Goal: Task Accomplishment & Management: Complete application form

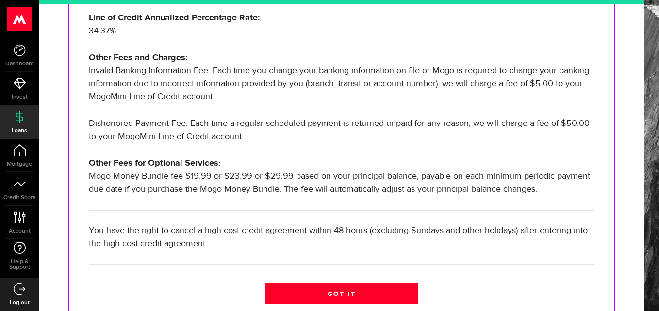
scroll to position [355, 0]
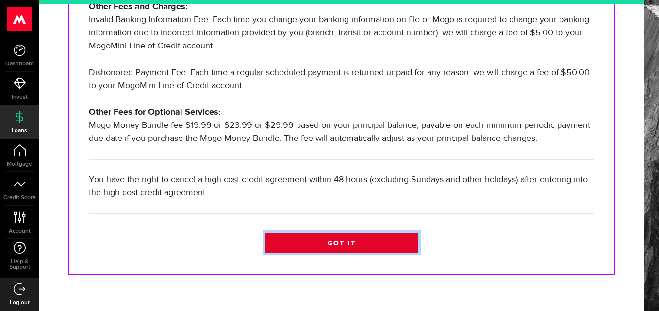
click at [351, 253] on link "Got it" at bounding box center [341, 243] width 153 height 20
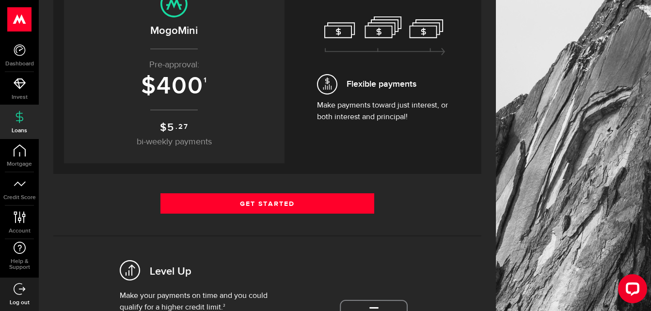
scroll to position [142, 0]
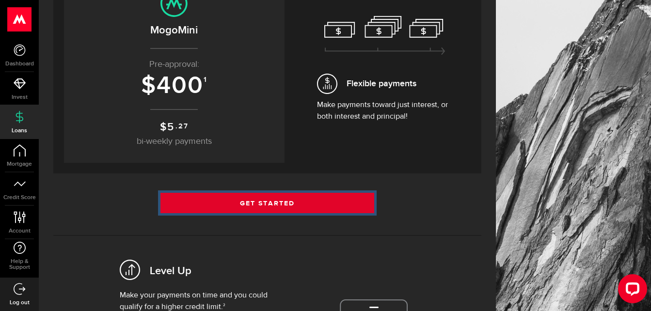
click at [278, 197] on link "Get Started" at bounding box center [268, 203] width 214 height 20
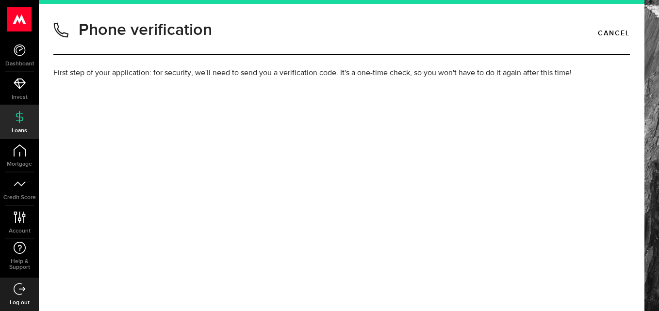
type input "2506838169"
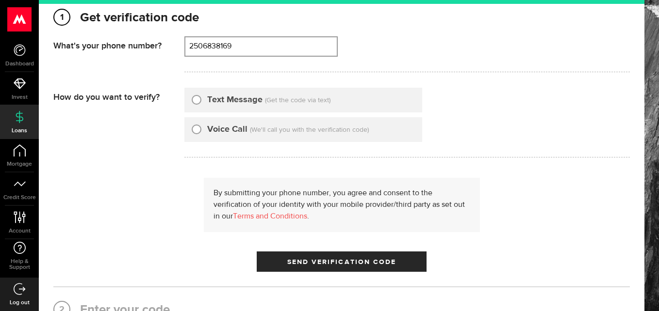
scroll to position [100, 0]
click at [200, 99] on input "Text Message" at bounding box center [197, 98] width 10 height 10
radio input "true"
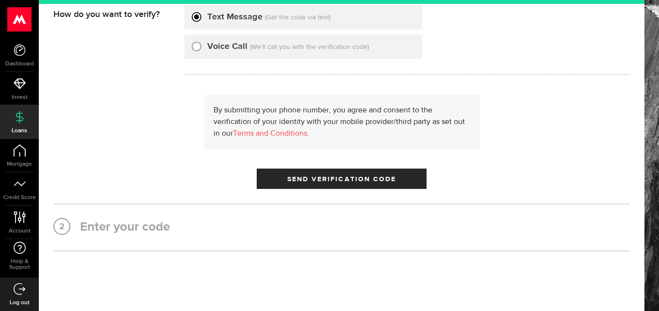
scroll to position [160, 0]
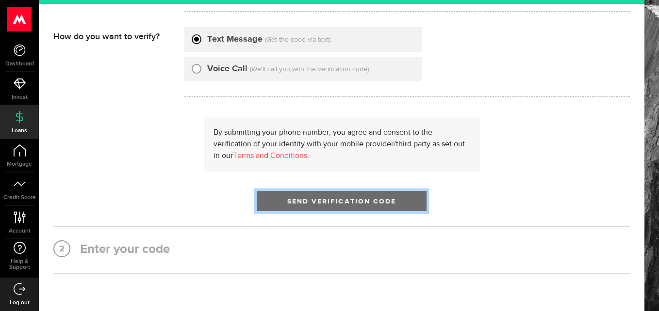
click at [302, 200] on span "Send Verification Code" at bounding box center [341, 201] width 109 height 7
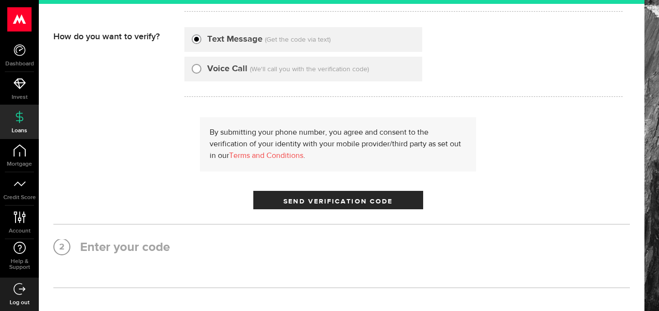
scroll to position [0, 0]
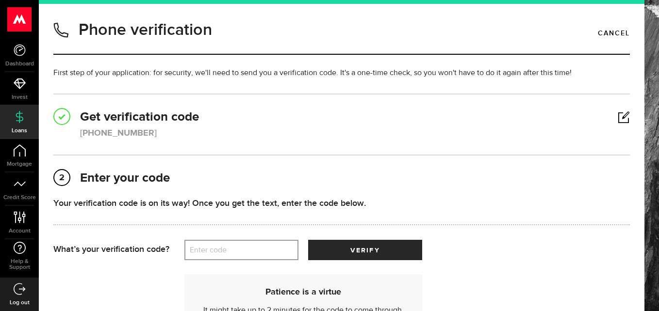
click at [220, 251] on label "Enter code" at bounding box center [241, 251] width 114 height 20
click at [220, 251] on input "Enter code" at bounding box center [241, 250] width 114 height 20
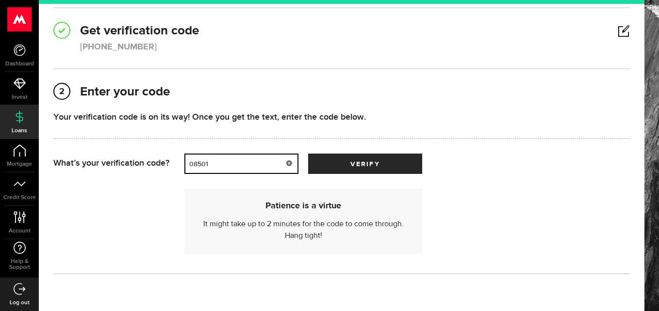
scroll to position [87, 0]
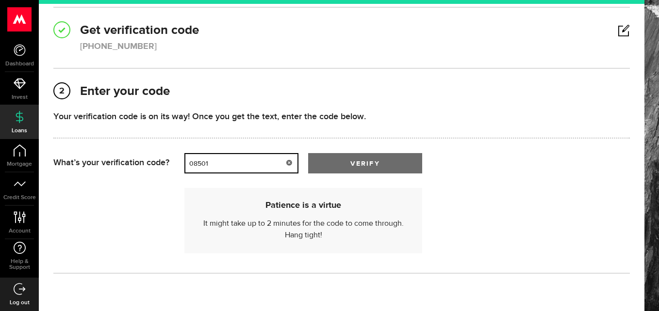
type input "08501"
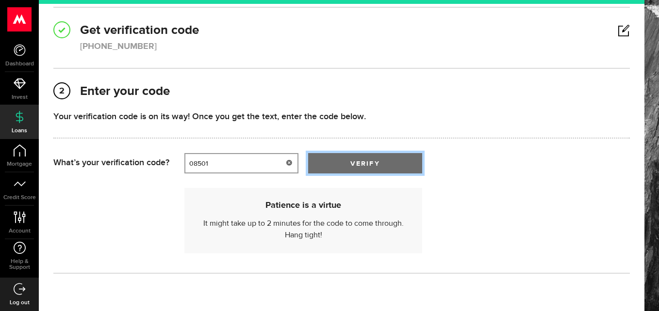
click at [392, 163] on button "verify" at bounding box center [365, 163] width 114 height 20
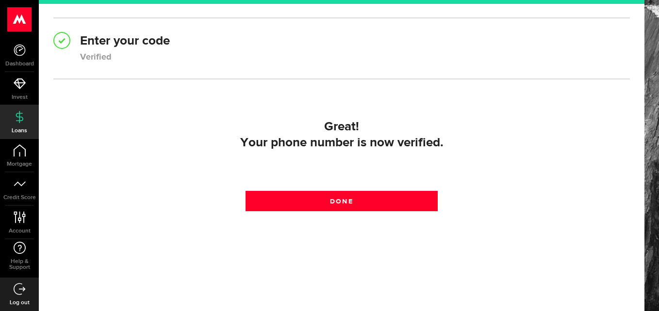
scroll to position [137, 0]
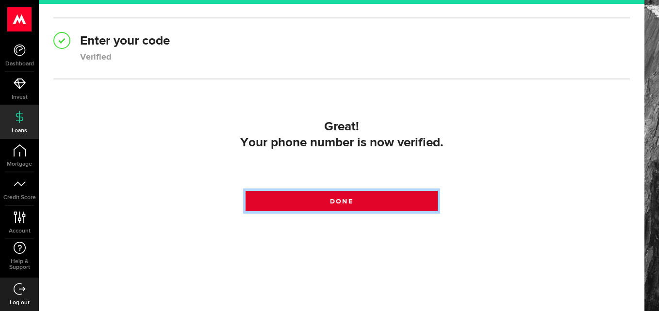
click at [371, 196] on link "Done" at bounding box center [341, 201] width 192 height 20
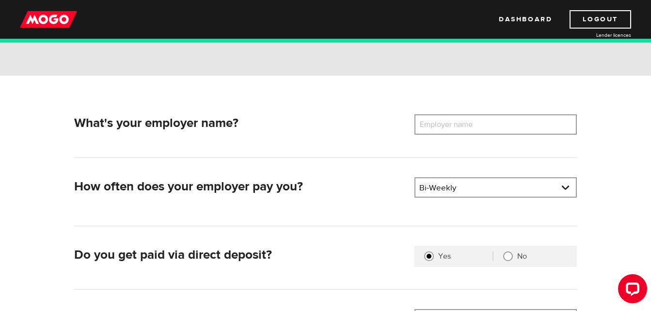
click at [477, 130] on label "Employer name" at bounding box center [454, 124] width 78 height 20
click at [477, 130] on input "Employer name" at bounding box center [496, 124] width 162 height 20
click at [477, 126] on label "Employer name" at bounding box center [454, 124] width 78 height 20
click at [477, 126] on input "Employer name" at bounding box center [496, 124] width 162 height 20
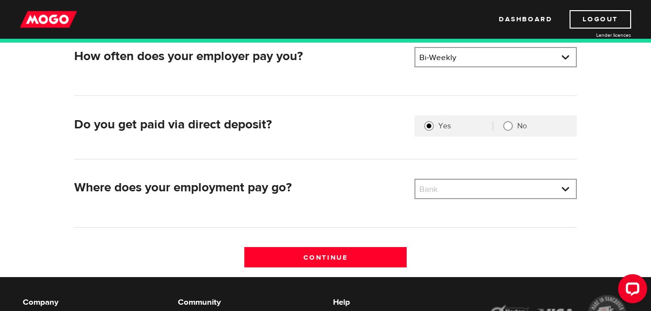
scroll to position [226, 0]
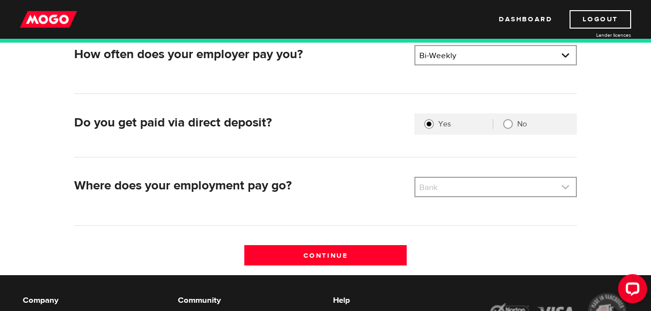
type input "Leopolds Tavern"
click at [481, 187] on link at bounding box center [496, 187] width 161 height 18
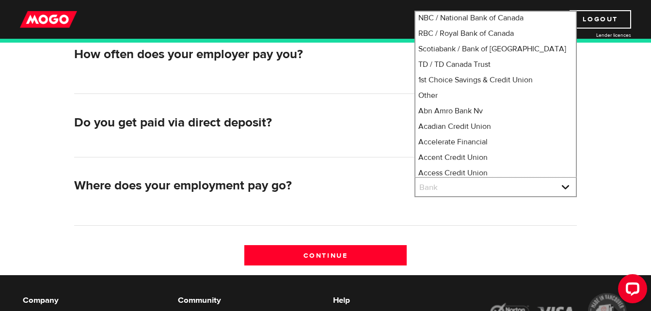
scroll to position [89, 0]
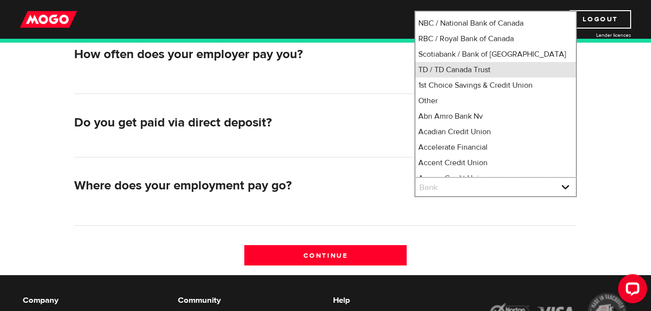
click at [479, 78] on li "TD / TD Canada Trust" at bounding box center [496, 70] width 161 height 16
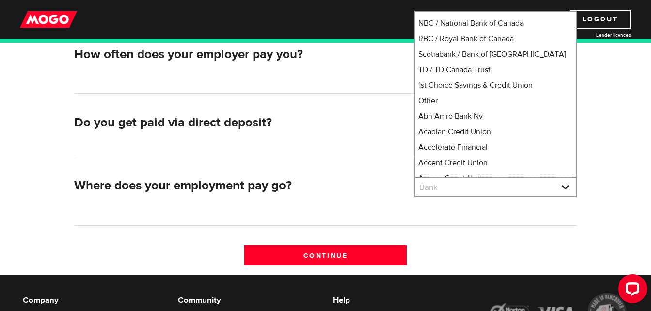
select select "9"
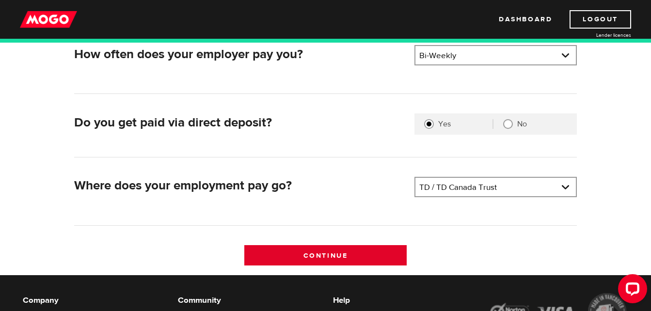
click at [314, 251] on input "Continue" at bounding box center [325, 255] width 162 height 20
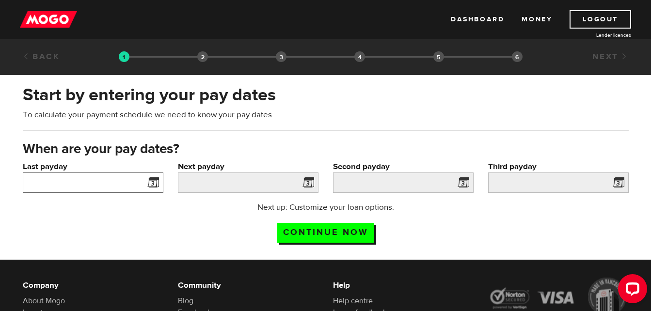
click at [93, 183] on input "Last payday" at bounding box center [93, 183] width 141 height 20
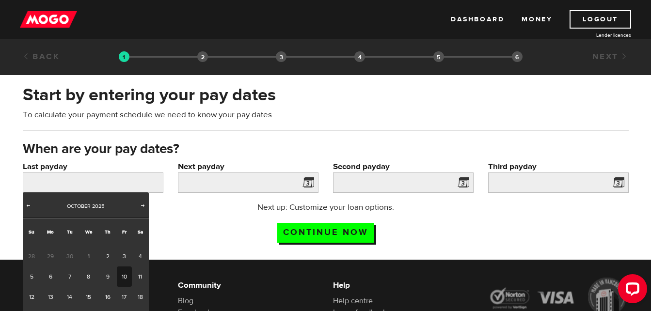
click at [126, 272] on link "10" at bounding box center [124, 277] width 15 height 20
type input "2025/10/10"
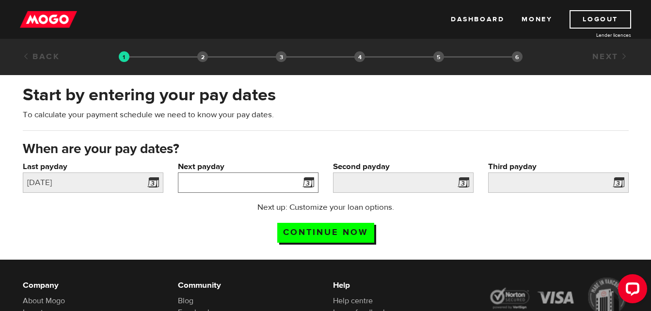
click at [230, 173] on input "Next payday" at bounding box center [248, 183] width 141 height 20
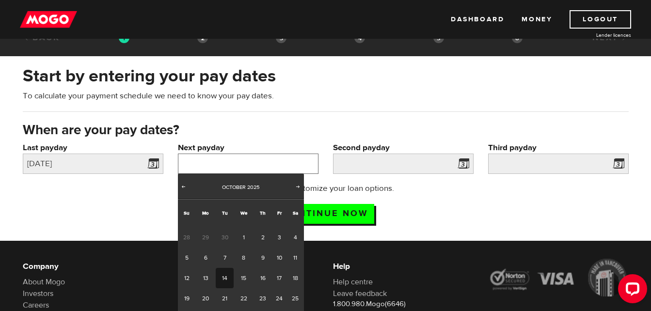
scroll to position [19, 0]
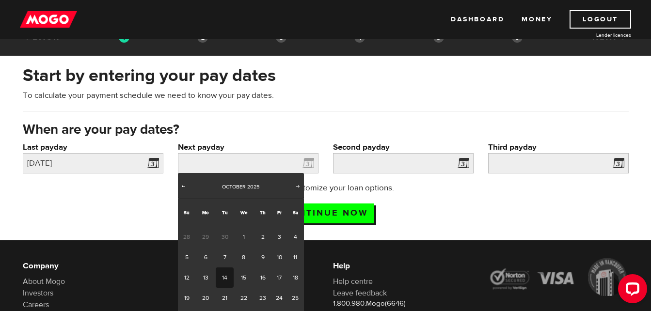
click at [224, 273] on link "14" at bounding box center [225, 278] width 18 height 20
type input "2025/10/14"
type input "2025/10/28"
type input "2025/11/11"
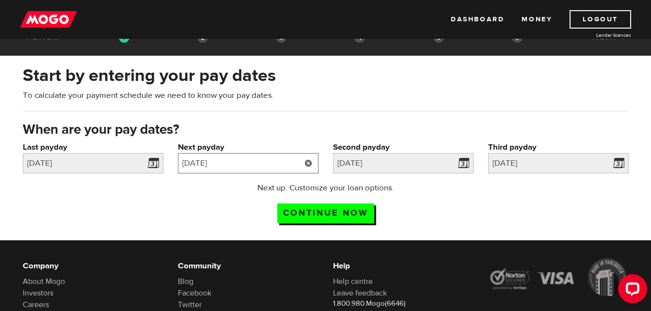
click at [275, 164] on input "2025/10/14" at bounding box center [248, 163] width 141 height 20
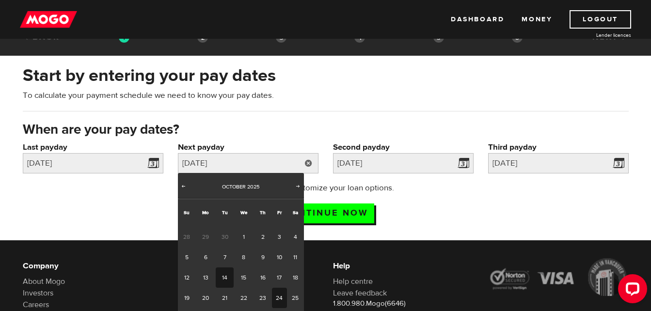
click at [276, 301] on link "24" at bounding box center [279, 298] width 15 height 20
type input "2025/10/24"
type input "2025/11/7"
type input "2025/11/21"
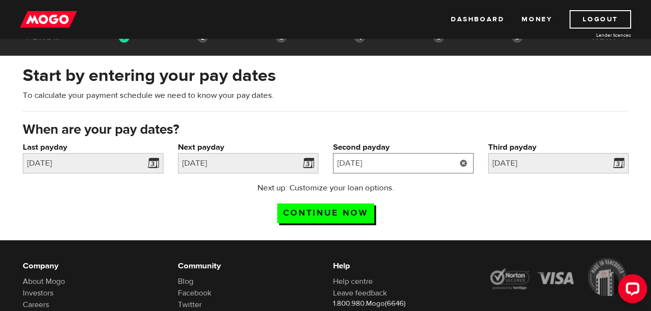
click at [441, 162] on input "2025/11/7" at bounding box center [403, 163] width 141 height 20
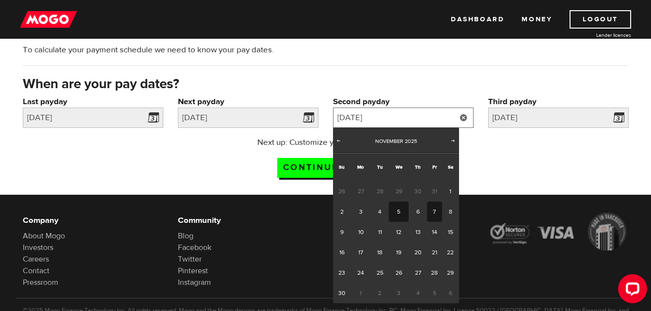
scroll to position [79, 0]
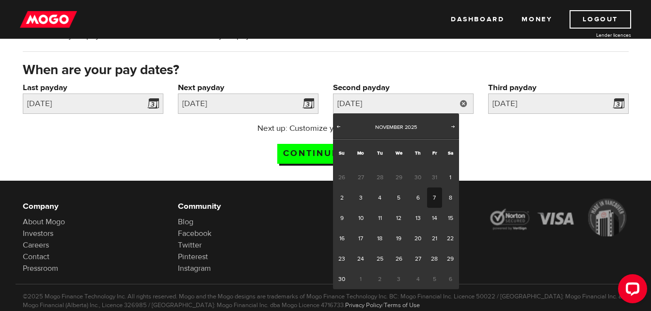
click at [434, 196] on link "7" at bounding box center [434, 198] width 15 height 20
type input "2025/11/07"
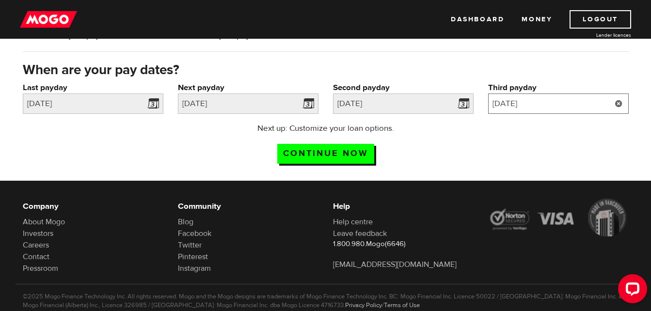
click at [537, 105] on input "2025/11/21" at bounding box center [558, 104] width 141 height 20
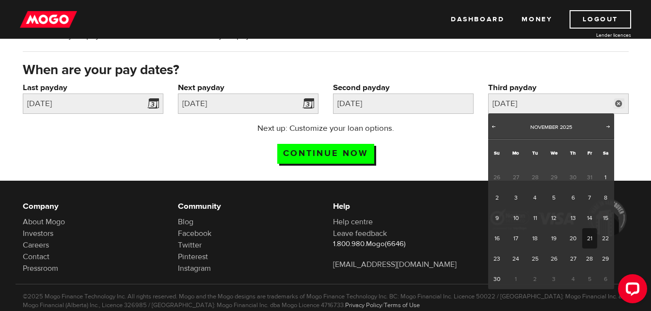
click at [454, 149] on div "Next up: Customize your loan options. Continue now" at bounding box center [326, 147] width 621 height 48
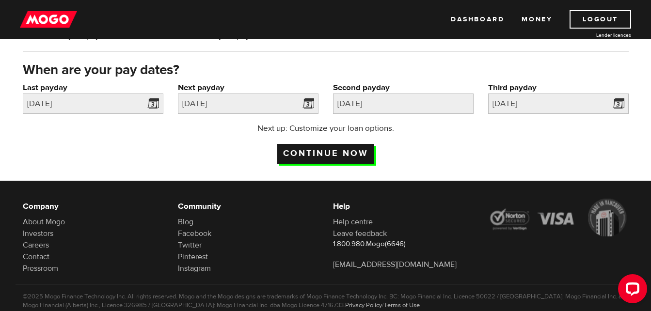
click at [363, 150] on input "Continue now" at bounding box center [325, 154] width 97 height 20
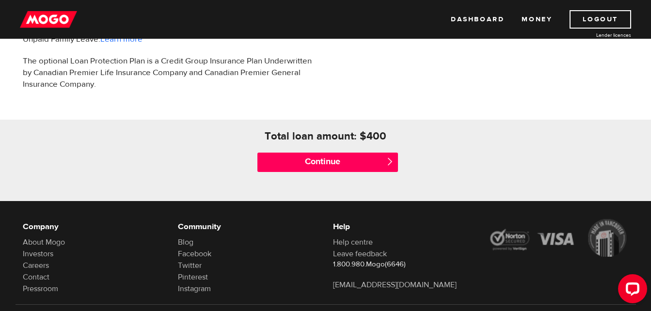
scroll to position [410, 0]
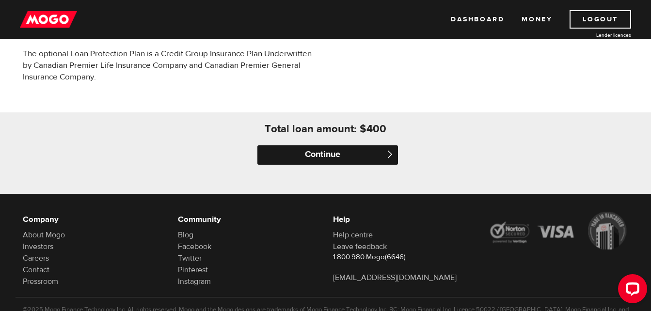
click at [339, 157] on input "Continue" at bounding box center [328, 154] width 141 height 19
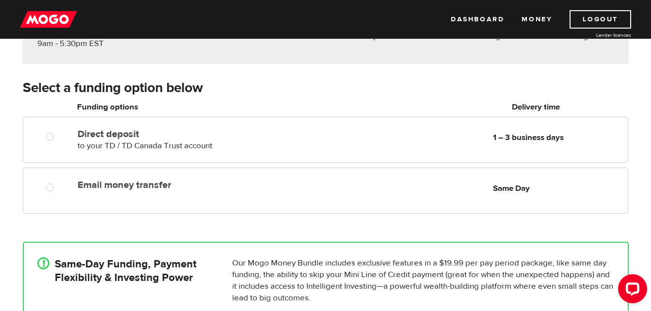
scroll to position [128, 0]
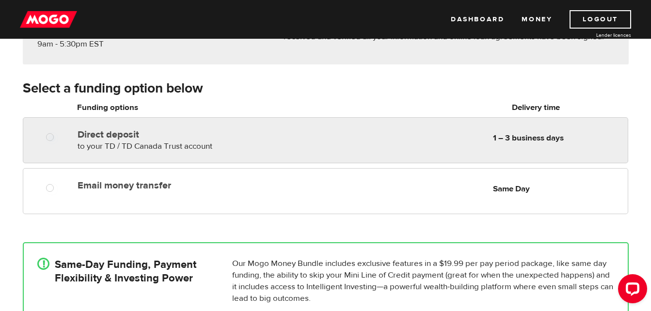
radio input "true"
click at [74, 146] on div "Direct deposit to your TD / TD Canada Trust account Delivery in 1 – 3 business …" at bounding box center [325, 138] width 604 height 27
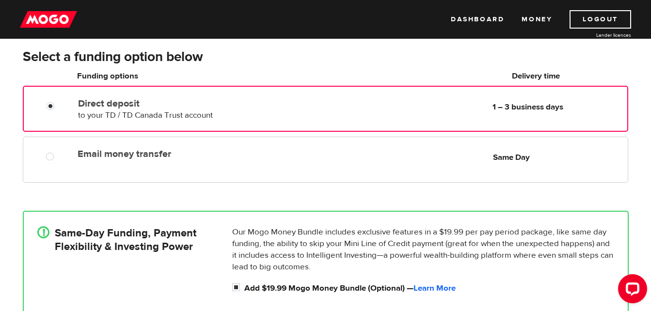
scroll to position [160, 0]
radio input "true"
click at [213, 150] on label "Email money transfer" at bounding box center [189, 154] width 223 height 12
click at [58, 151] on input "Email money transfer" at bounding box center [52, 157] width 12 height 12
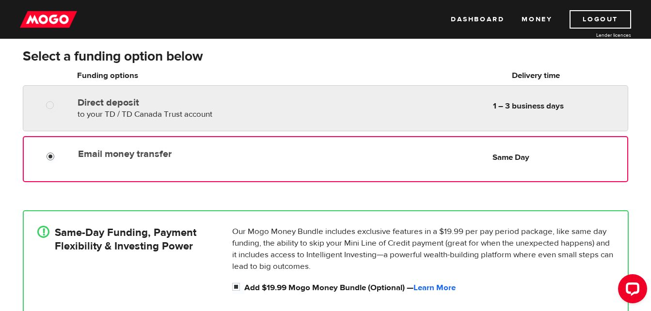
radio input "true"
click at [149, 103] on label "Direct deposit" at bounding box center [189, 103] width 223 height 12
click at [58, 103] on input "Direct deposit" at bounding box center [52, 106] width 12 height 12
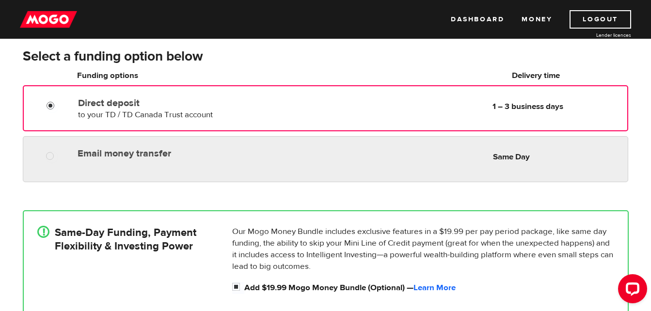
radio input "true"
click at [122, 168] on div "Email money transfer Delivery in Same Day Same Day" at bounding box center [325, 159] width 605 height 46
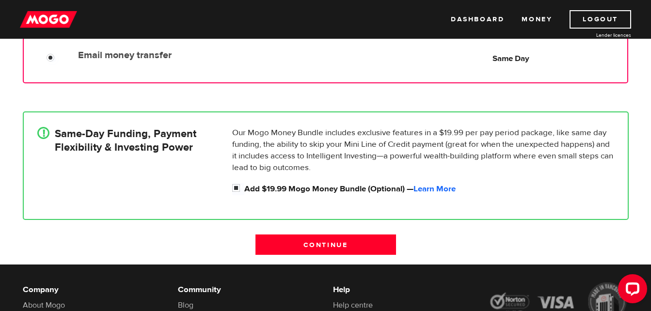
scroll to position [259, 0]
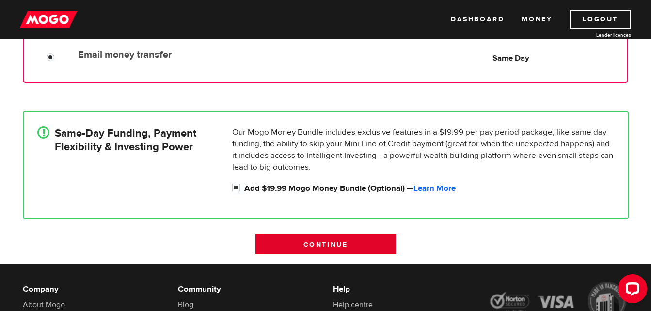
click at [311, 242] on input "Continue" at bounding box center [326, 244] width 141 height 20
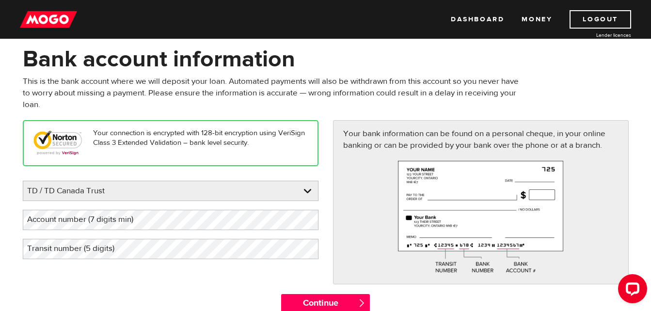
scroll to position [46, 0]
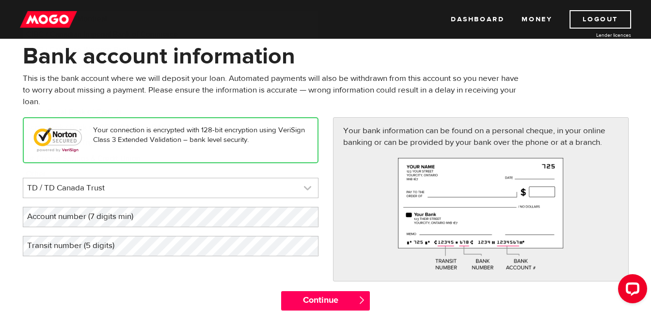
click at [291, 191] on link at bounding box center [170, 187] width 295 height 19
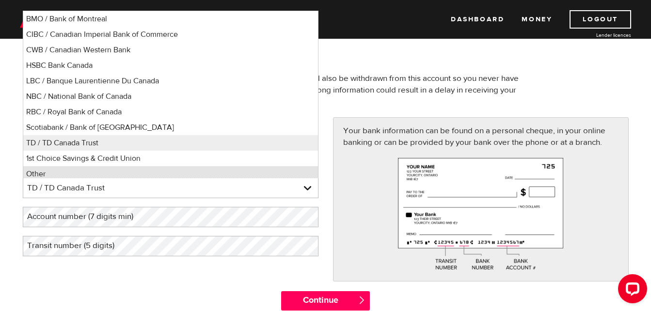
scroll to position [4, 0]
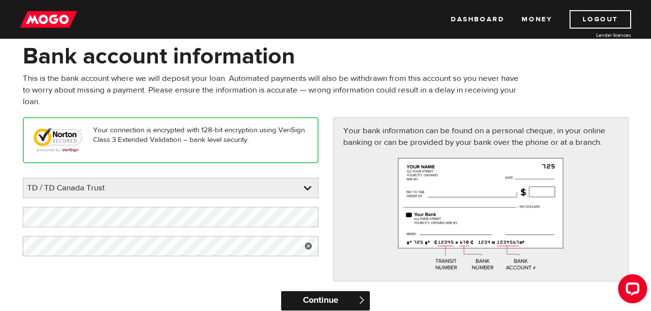
click at [334, 298] on input "Continue" at bounding box center [325, 300] width 89 height 19
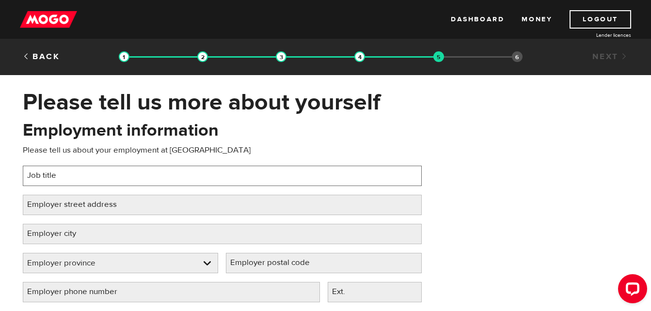
click at [161, 180] on input "Job title" at bounding box center [222, 176] width 399 height 20
type input "Line Cook"
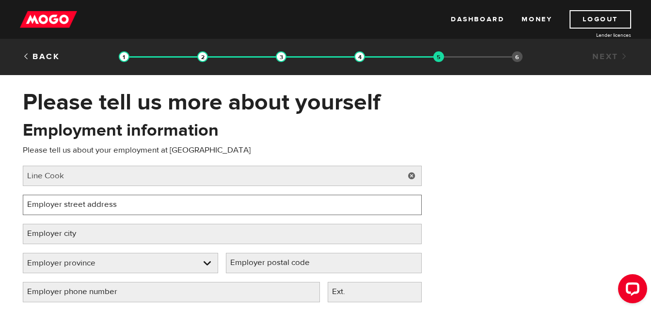
click at [139, 207] on input "Employer street address" at bounding box center [222, 205] width 399 height 20
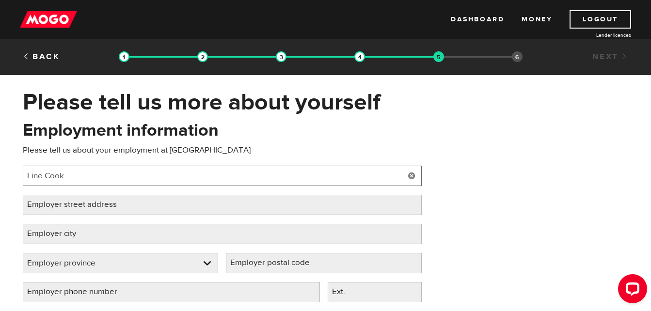
drag, startPoint x: 133, startPoint y: 203, endPoint x: 74, endPoint y: 176, distance: 65.7
click at [74, 176] on input "Line Cook" at bounding box center [222, 176] width 399 height 20
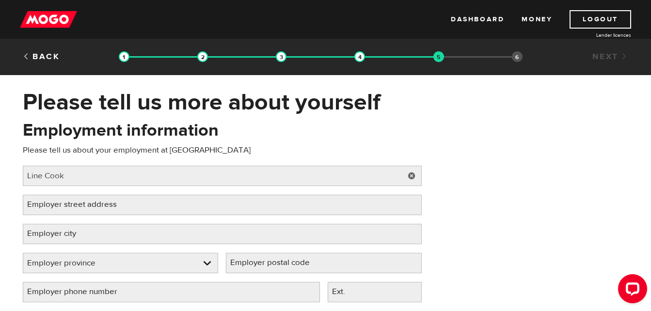
click at [77, 203] on label "Employer street address" at bounding box center [80, 205] width 114 height 20
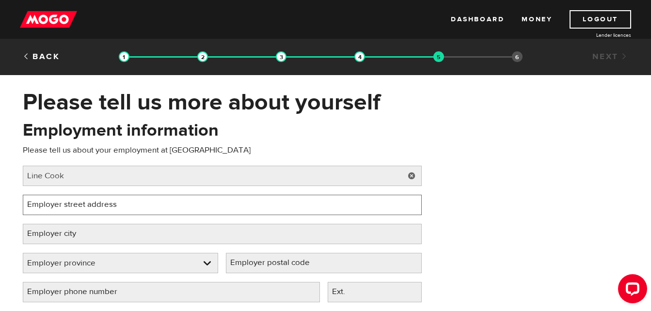
click at [77, 203] on input "Employer street address" at bounding box center [222, 205] width 399 height 20
click at [182, 206] on input "Employer street address" at bounding box center [222, 205] width 399 height 20
paste input "350 North Town Road, 340, Winnipeg MB R3Y 1G5"
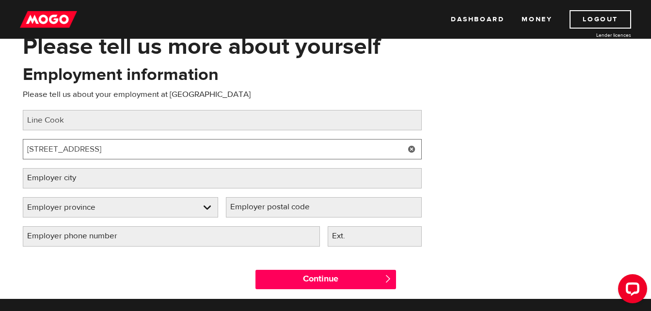
scroll to position [56, 0]
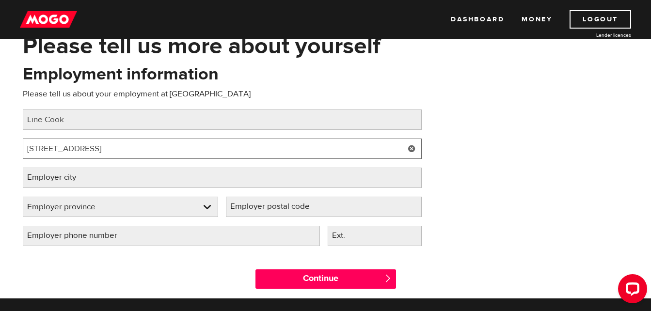
type input "350 North Town Road, 340, Winnipeg MB R3Y 1G5"
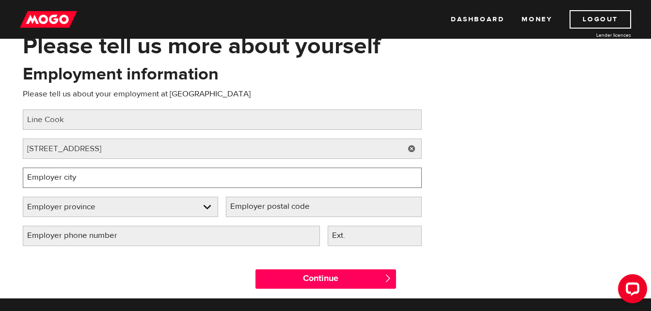
click at [194, 182] on input "Employer city" at bounding box center [222, 178] width 399 height 20
type input "Winnipeg"
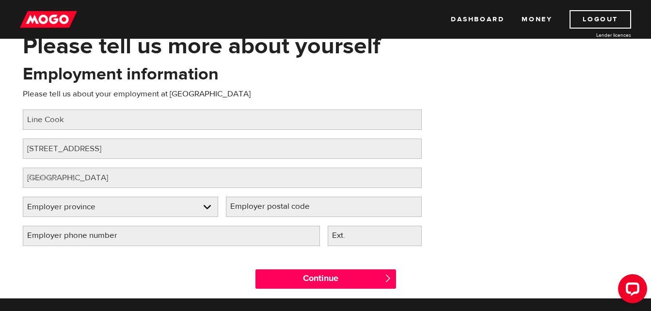
select select "MB"
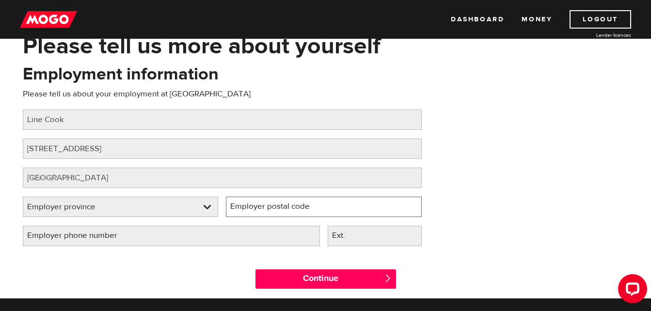
type input "R3Y 2E1"
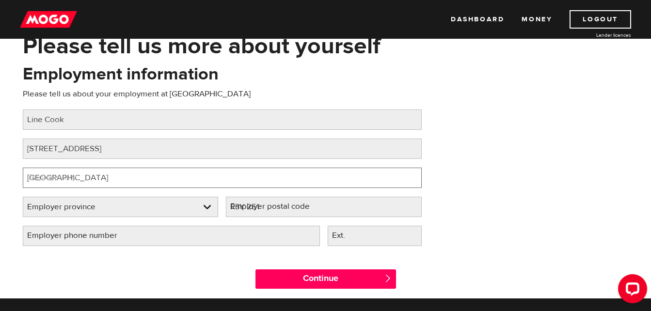
select select "MB"
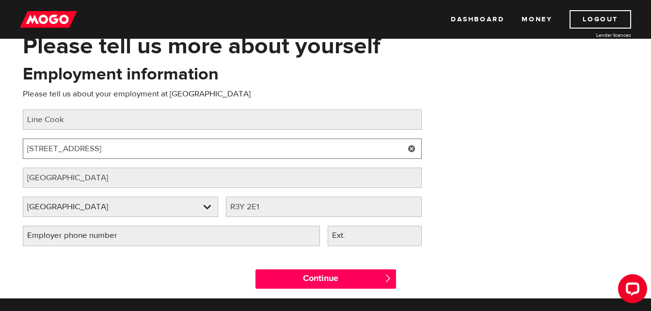
drag, startPoint x: 226, startPoint y: 150, endPoint x: 233, endPoint y: 151, distance: 6.9
click at [233, 151] on input "350 North Town Road, 340, Winnipeg MB R3Y 1G5" at bounding box center [222, 149] width 399 height 20
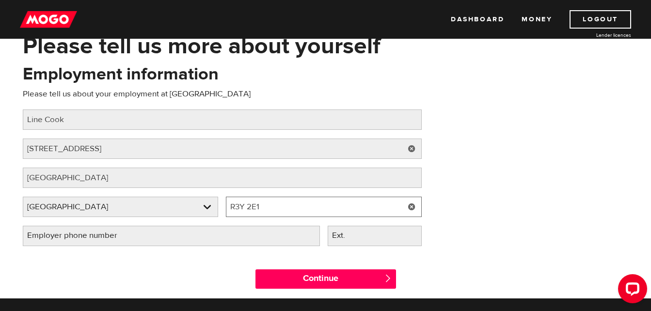
click at [269, 211] on input "R3Y 2E1" at bounding box center [324, 207] width 196 height 20
type input "R3Y 1G5"
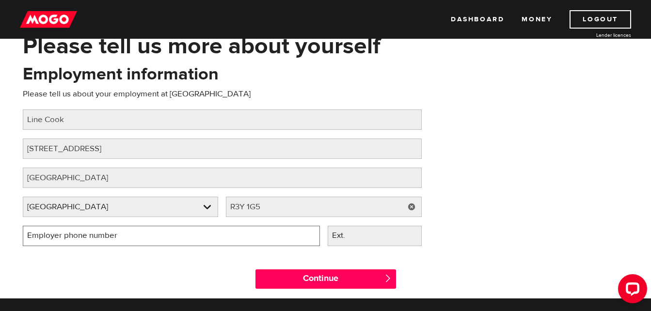
click at [210, 234] on input "Employer phone number" at bounding box center [171, 236] width 297 height 20
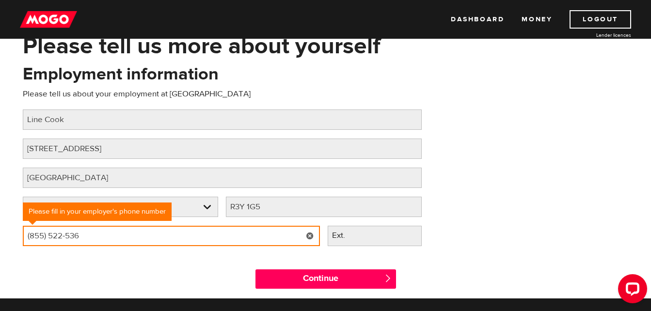
type input "(855) 522-5367"
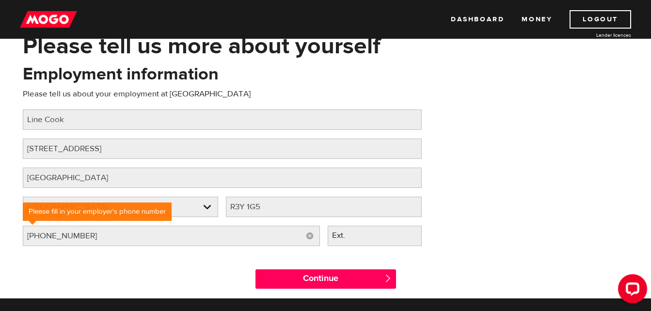
click at [357, 236] on label "Ext." at bounding box center [346, 236] width 37 height 20
click at [357, 236] on input "Ext." at bounding box center [375, 236] width 94 height 20
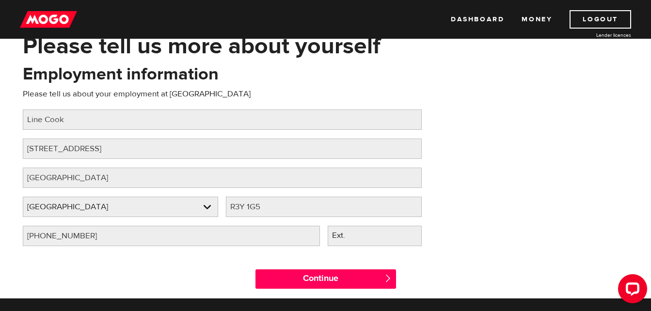
click at [295, 265] on div "Continue " at bounding box center [325, 277] width 155 height 44
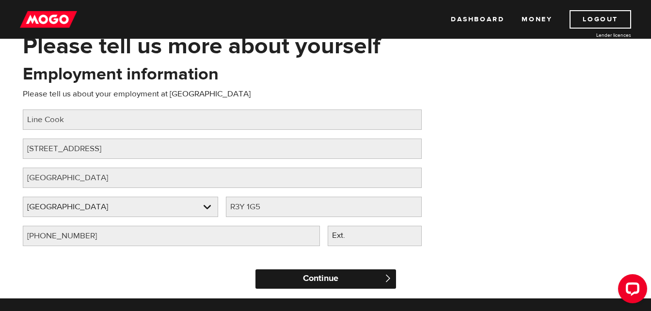
click at [288, 276] on input "Continue" at bounding box center [326, 279] width 141 height 19
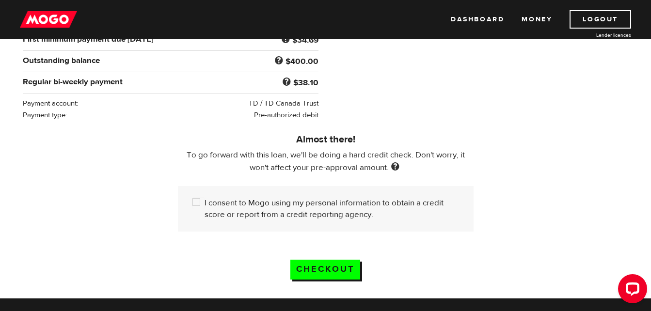
scroll to position [211, 0]
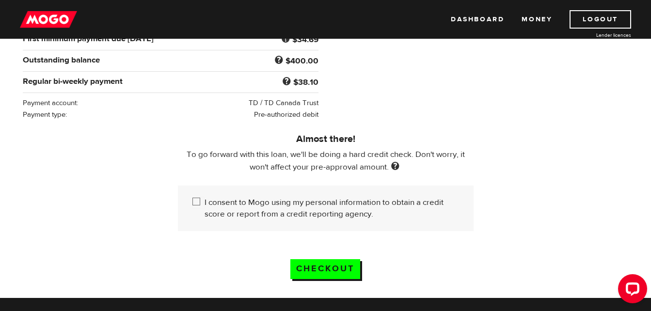
click at [193, 201] on input "I consent to Mogo using my personal information to obtain a credit score or rep…" at bounding box center [199, 203] width 12 height 12
checkbox input "true"
click at [318, 271] on input "Checkout" at bounding box center [326, 269] width 70 height 20
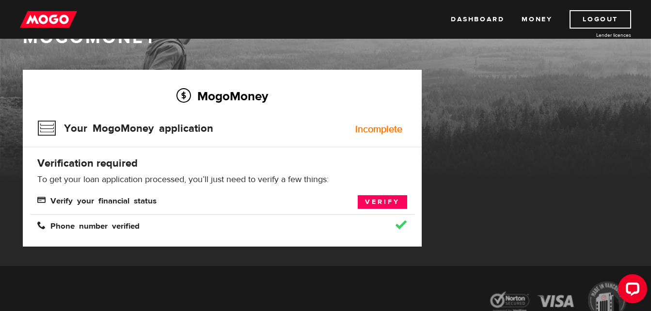
scroll to position [37, 0]
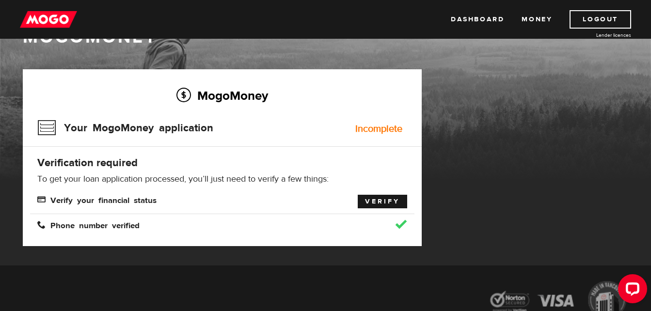
click at [376, 202] on link "Verify" at bounding box center [382, 202] width 49 height 14
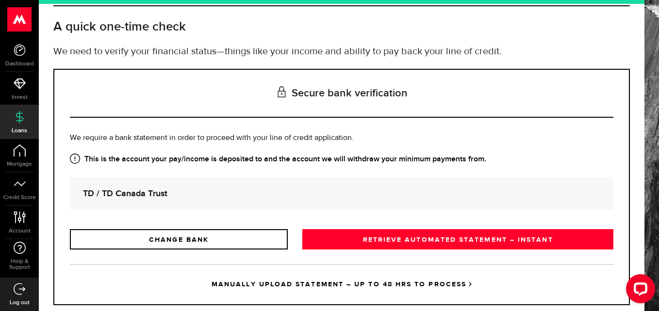
scroll to position [71, 0]
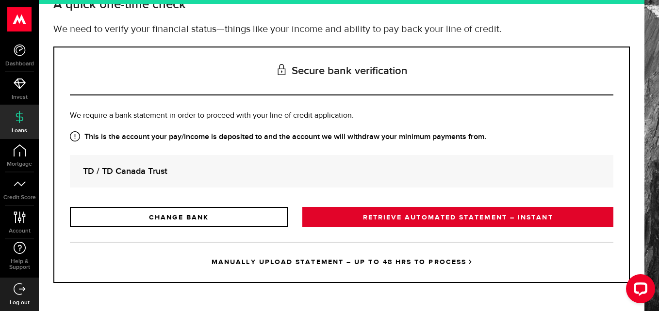
click at [423, 215] on link "RETRIEVE AUTOMATED STATEMENT – INSTANT" at bounding box center [457, 217] width 311 height 20
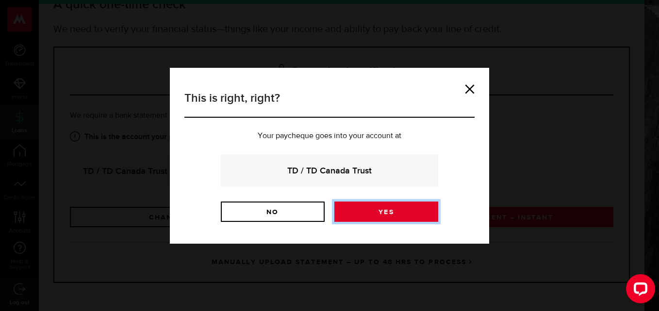
click at [392, 217] on link "Yes" at bounding box center [386, 212] width 104 height 20
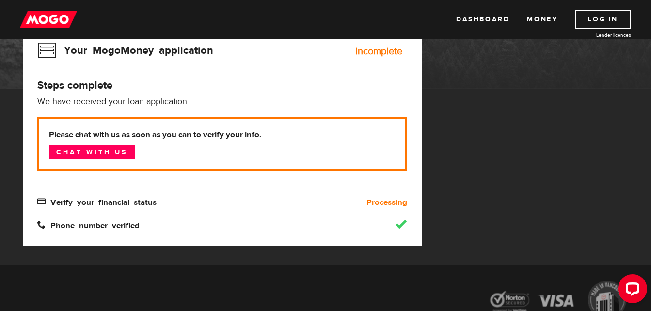
scroll to position [105, 0]
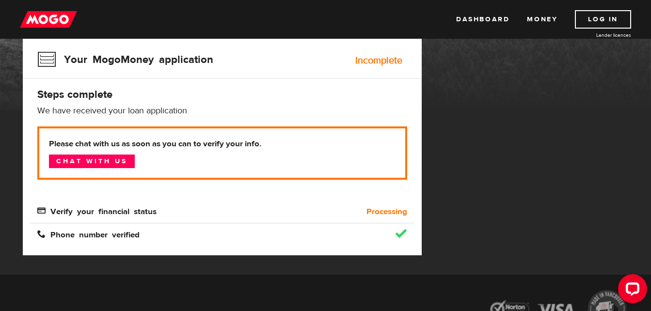
click at [135, 213] on span "Verify your financial status" at bounding box center [96, 211] width 119 height 8
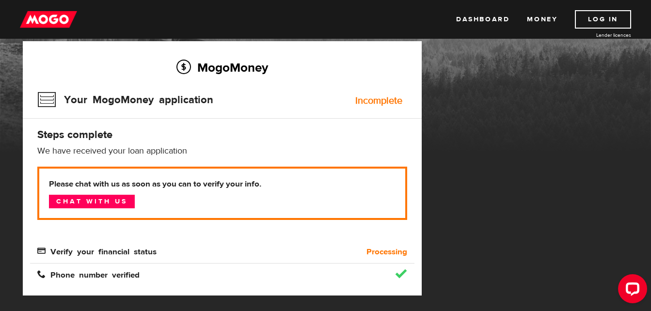
scroll to position [65, 0]
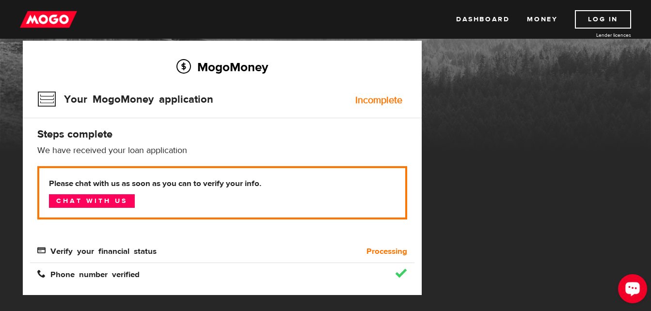
click at [636, 294] on div "Open LiveChat chat widget" at bounding box center [633, 288] width 16 height 16
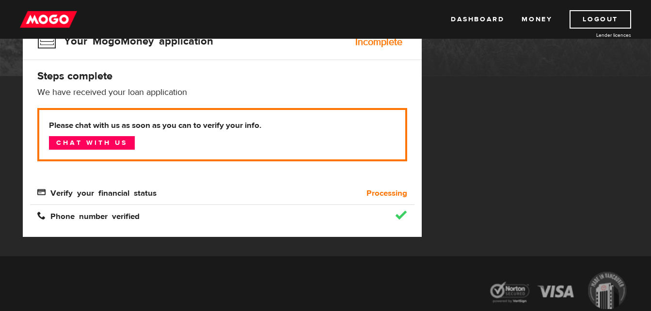
scroll to position [123, 0]
click at [379, 191] on b "Processing" at bounding box center [387, 194] width 41 height 12
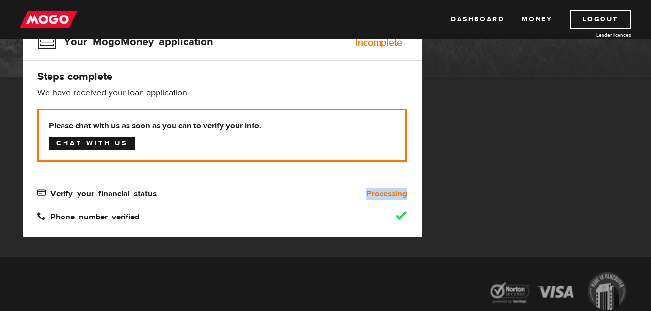
click at [104, 143] on link "Chat with us" at bounding box center [92, 144] width 86 height 14
click at [218, 114] on p "Please chat with us as soon as you can to verify your info. Chat with us" at bounding box center [222, 135] width 370 height 53
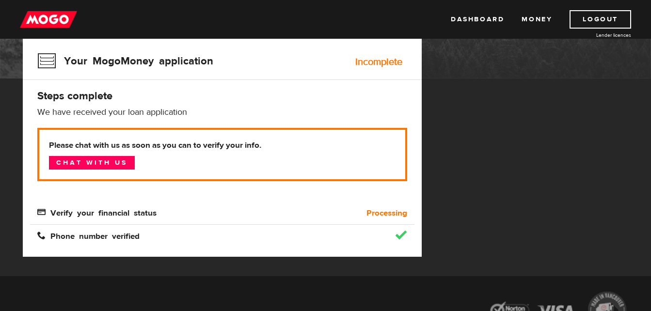
scroll to position [78, 0]
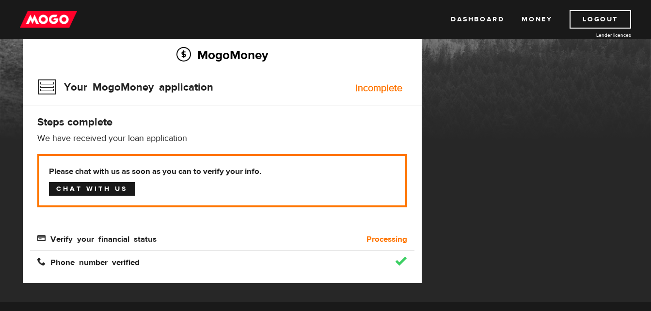
click at [98, 190] on link "Chat with us" at bounding box center [92, 189] width 86 height 14
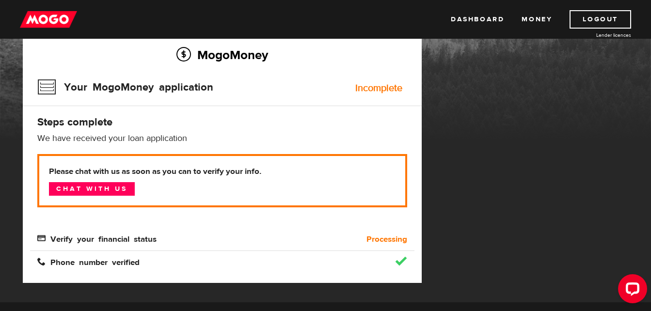
scroll to position [0, 0]
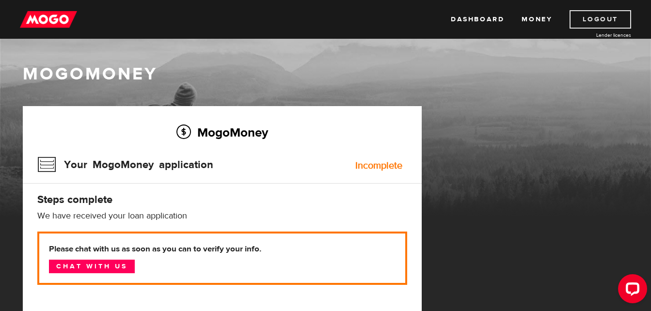
click at [604, 23] on link "Logout" at bounding box center [601, 19] width 62 height 18
click at [374, 163] on div "Incomplete" at bounding box center [378, 166] width 47 height 10
click at [115, 146] on div "MogoMoney Your MogoMoney application Incomplete Steps complete We have received…" at bounding box center [222, 233] width 399 height 255
